Goal: Task Accomplishment & Management: Complete application form

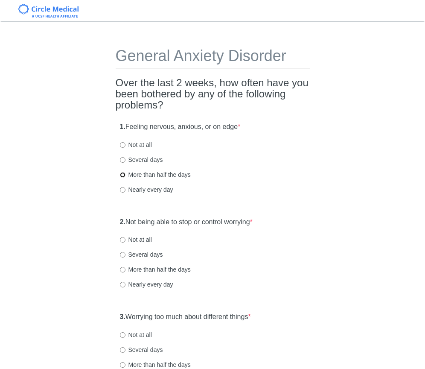
click at [123, 175] on input "More than half the days" at bounding box center [123, 175] width 6 height 6
radio input "true"
click at [122, 162] on label "Several days" at bounding box center [141, 159] width 43 height 9
click at [122, 162] on input "Several days" at bounding box center [123, 160] width 6 height 6
radio input "true"
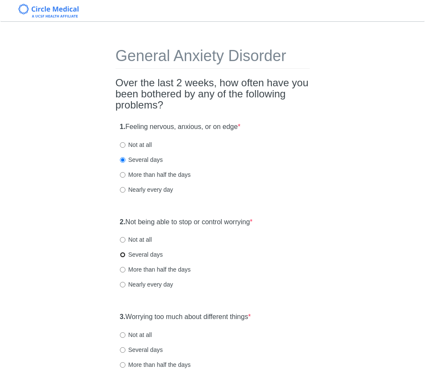
click at [122, 255] on input "Several days" at bounding box center [123, 255] width 6 height 6
radio input "true"
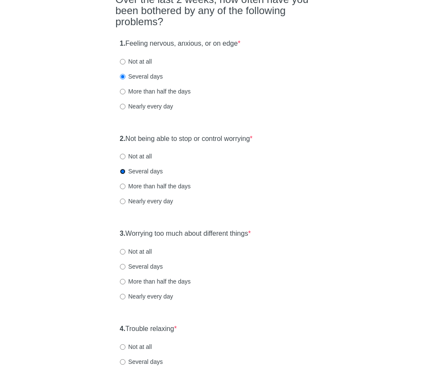
scroll to position [91, 0]
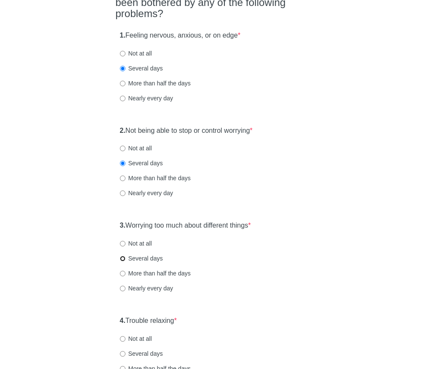
click at [122, 258] on input "Several days" at bounding box center [123, 259] width 6 height 6
radio input "true"
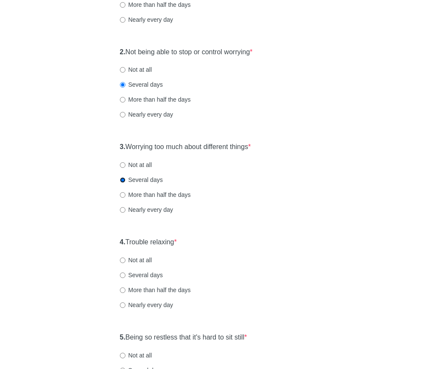
scroll to position [173, 0]
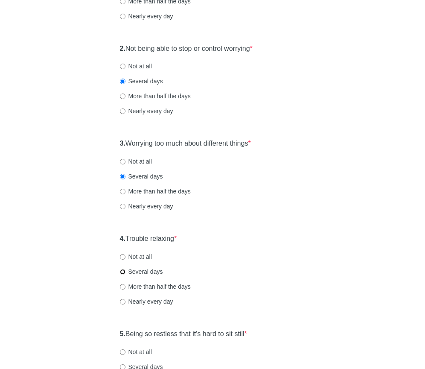
click at [122, 270] on input "Several days" at bounding box center [123, 272] width 6 height 6
radio input "true"
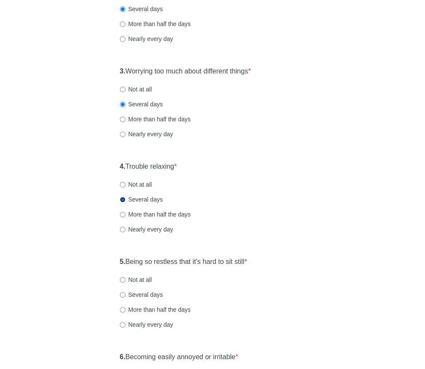
scroll to position [281, 0]
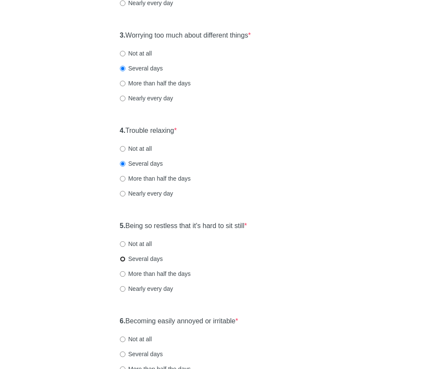
click at [124, 257] on input "Several days" at bounding box center [123, 259] width 6 height 6
radio input "true"
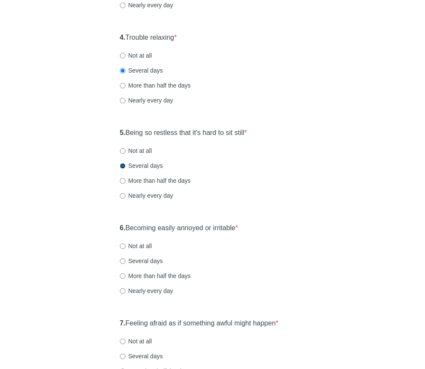
scroll to position [386, 0]
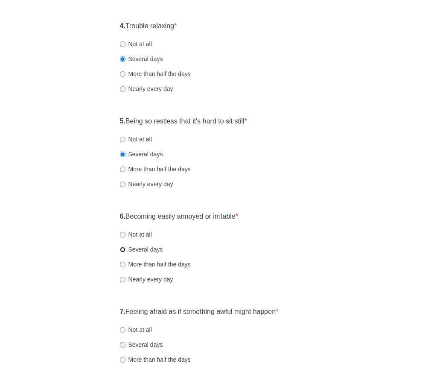
click at [122, 247] on input "Several days" at bounding box center [123, 250] width 6 height 6
radio input "true"
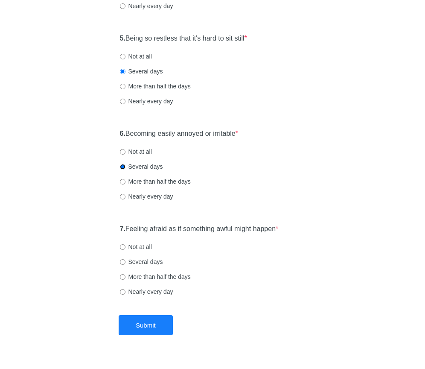
scroll to position [469, 0]
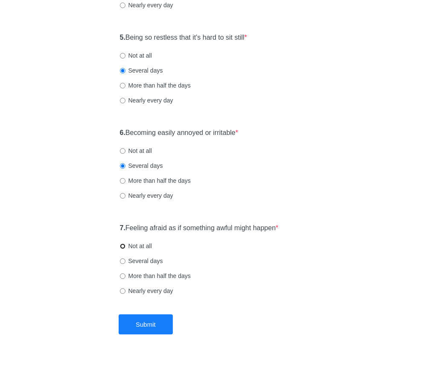
click at [122, 244] on input "Not at all" at bounding box center [123, 246] width 6 height 6
radio input "true"
click at [140, 324] on button "Submit" at bounding box center [146, 324] width 54 height 20
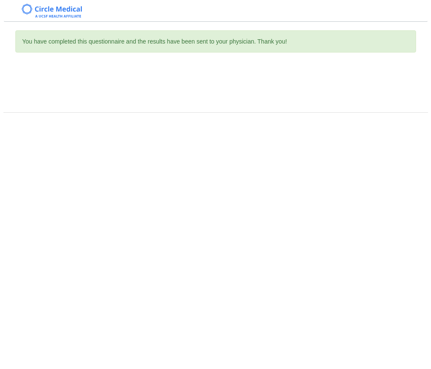
scroll to position [0, 0]
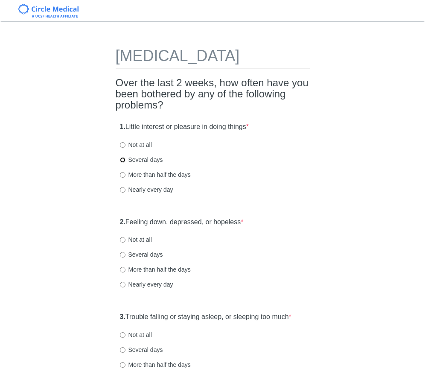
click at [124, 163] on input "Several days" at bounding box center [123, 160] width 6 height 6
radio input "true"
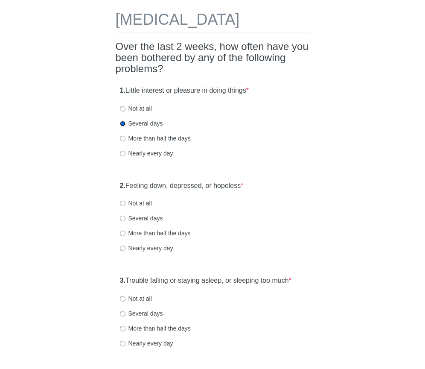
scroll to position [45, 0]
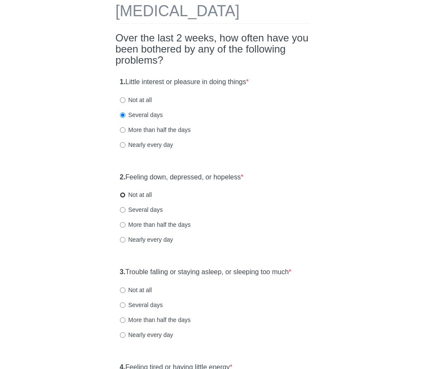
click at [124, 198] on input "Not at all" at bounding box center [123, 195] width 6 height 6
radio input "true"
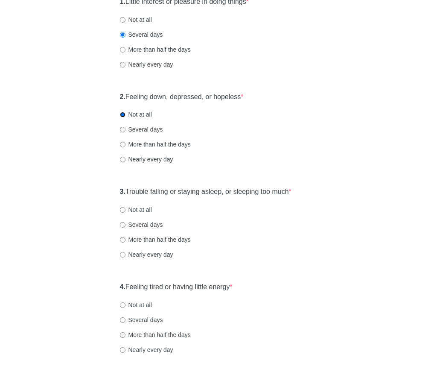
scroll to position [126, 0]
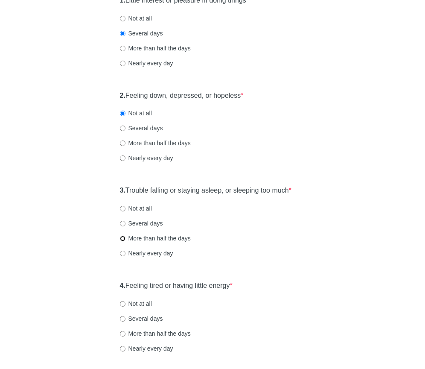
click at [123, 241] on input "More than half the days" at bounding box center [123, 239] width 6 height 6
radio input "true"
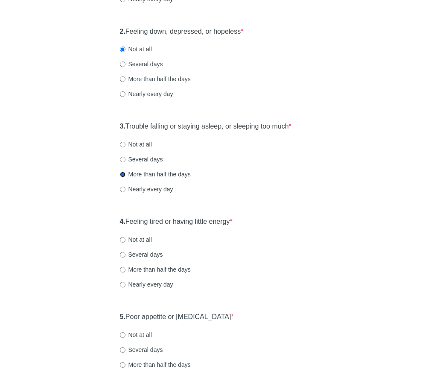
scroll to position [218, 0]
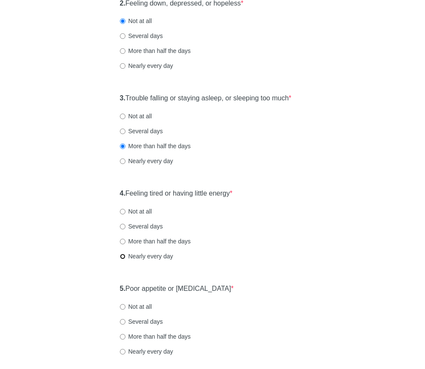
click at [125, 259] on input "Nearly every day" at bounding box center [123, 256] width 6 height 6
radio input "true"
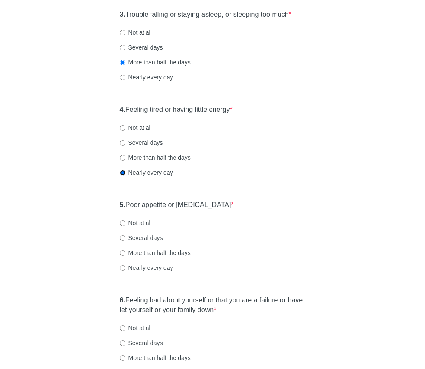
scroll to position [305, 0]
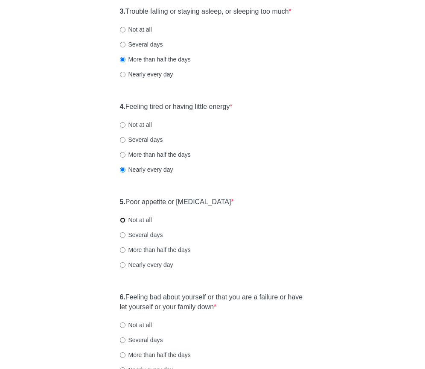
click at [122, 223] on input "Not at all" at bounding box center [123, 220] width 6 height 6
radio input "true"
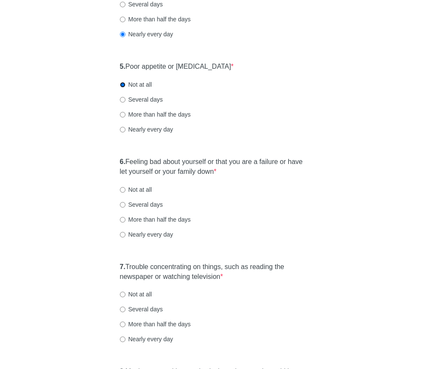
scroll to position [439, 0]
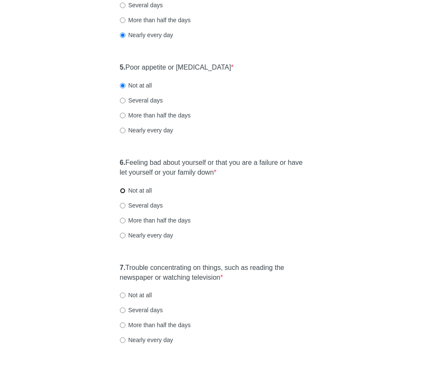
click at [123, 193] on input "Not at all" at bounding box center [123, 191] width 6 height 6
radio input "true"
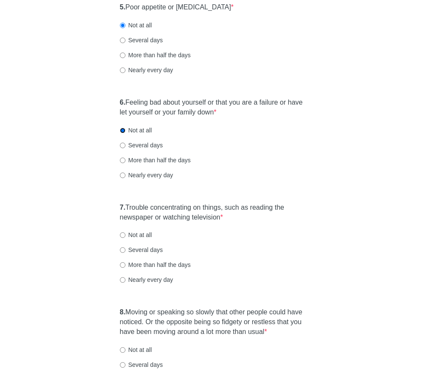
scroll to position [501, 0]
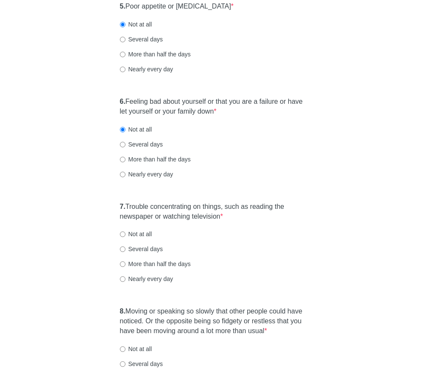
click at [122, 271] on div "7. Trouble concentrating on things, such as reading the newspaper or watching t…" at bounding box center [213, 247] width 194 height 99
click at [122, 252] on input "Several days" at bounding box center [123, 249] width 6 height 6
radio input "true"
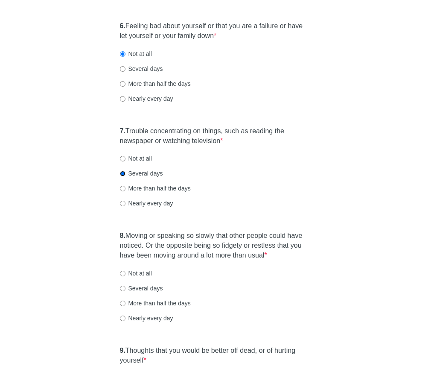
scroll to position [576, 0]
click at [123, 291] on input "Several days" at bounding box center [123, 288] width 6 height 6
radio input "true"
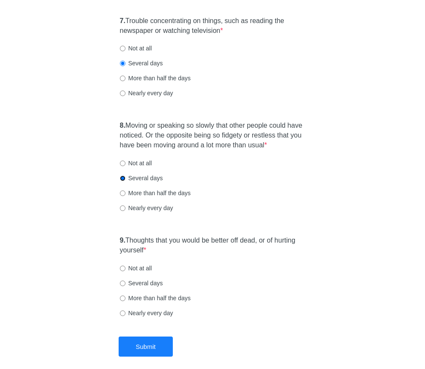
scroll to position [685, 0]
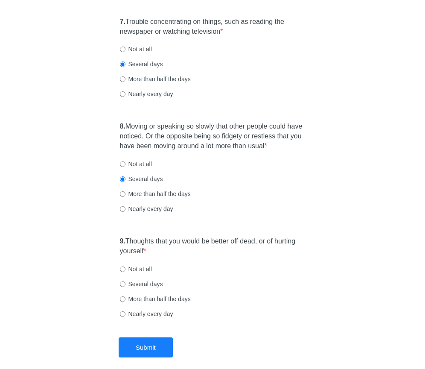
click at [122, 273] on label "Not at all" at bounding box center [136, 269] width 32 height 9
click at [122, 272] on input "Not at all" at bounding box center [123, 269] width 6 height 6
radio input "true"
click at [138, 357] on button "Submit" at bounding box center [146, 347] width 54 height 20
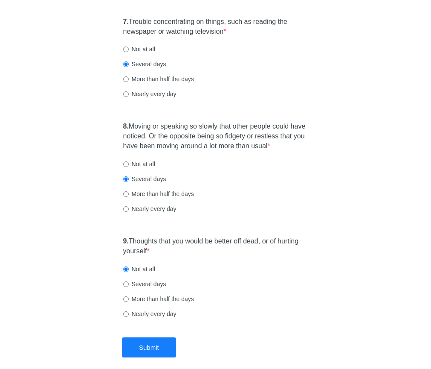
scroll to position [0, 0]
